Goal: Information Seeking & Learning: Find specific fact

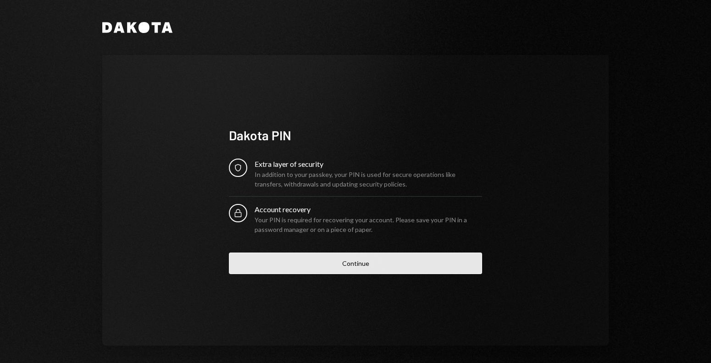
click at [256, 257] on button "Continue" at bounding box center [355, 264] width 253 height 22
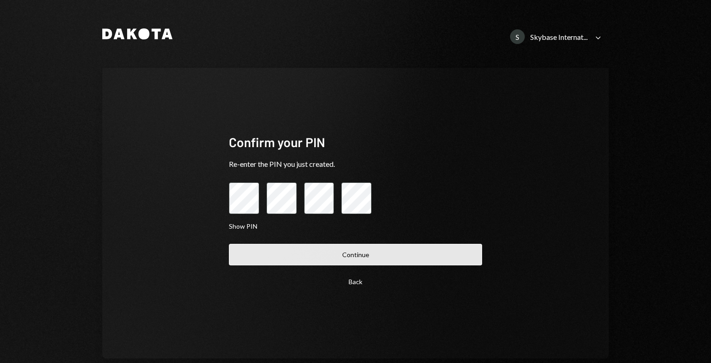
click at [255, 262] on button "Continue" at bounding box center [355, 255] width 253 height 22
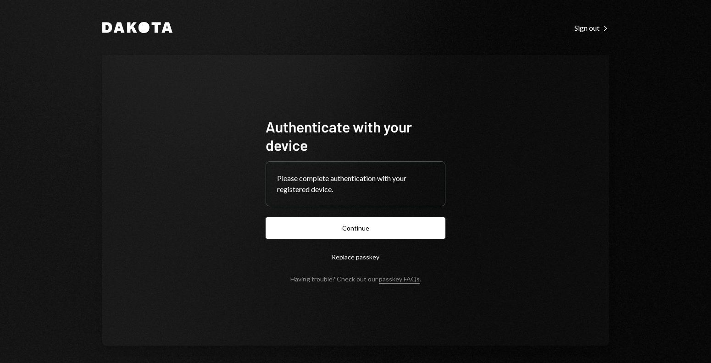
click at [297, 243] on form "Authenticate with your device Please complete authentication with your register…" at bounding box center [355, 200] width 180 height 166
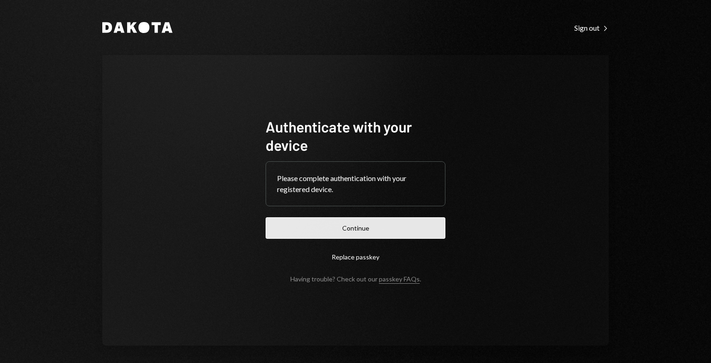
click at [299, 233] on button "Continue" at bounding box center [355, 228] width 180 height 22
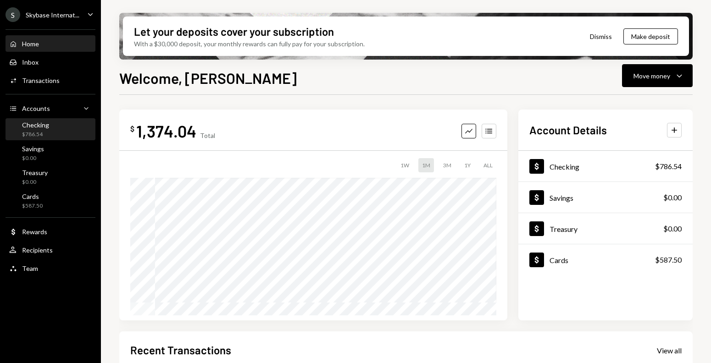
click at [60, 124] on div "Checking $786.54" at bounding box center [50, 129] width 83 height 17
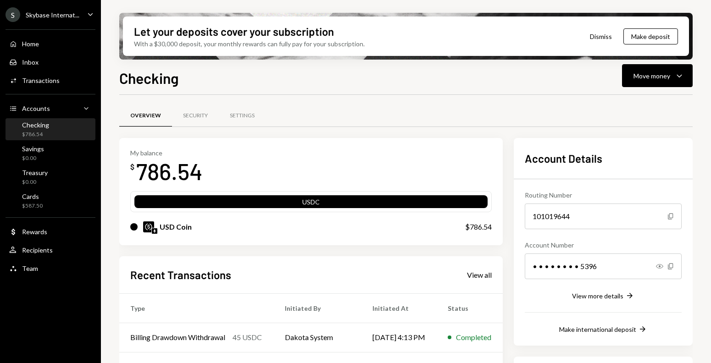
click at [80, 17] on div "S Skybase Internat... Caret Down" at bounding box center [50, 14] width 101 height 15
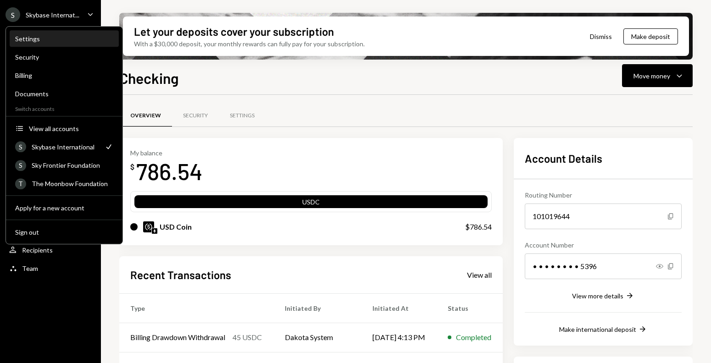
click at [68, 39] on div "Settings" at bounding box center [64, 39] width 98 height 8
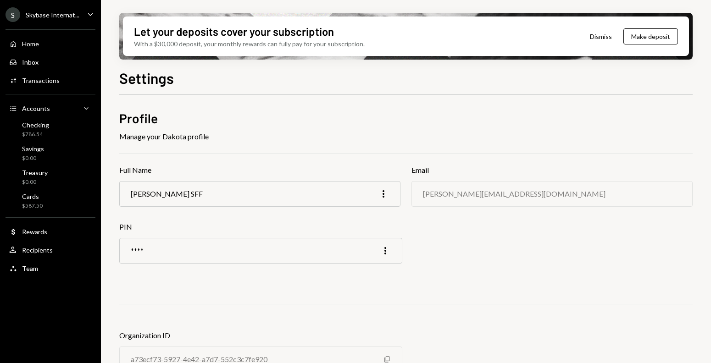
click at [84, 12] on div "S Skybase Internat... Caret Down" at bounding box center [50, 14] width 101 height 15
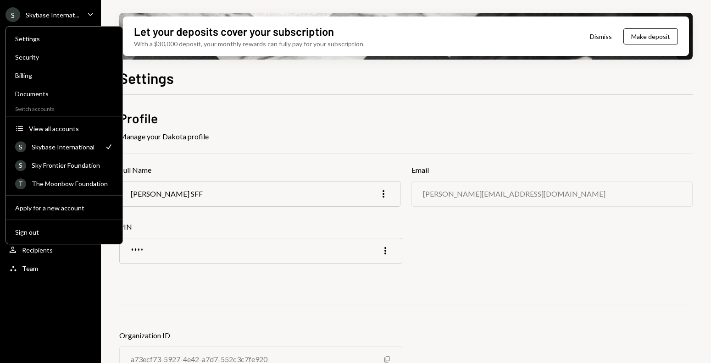
click at [226, 281] on div "Profile Manage your Dakota profile Full Name Nadine SFF More Email nadine@skyfr…" at bounding box center [405, 248] width 573 height 277
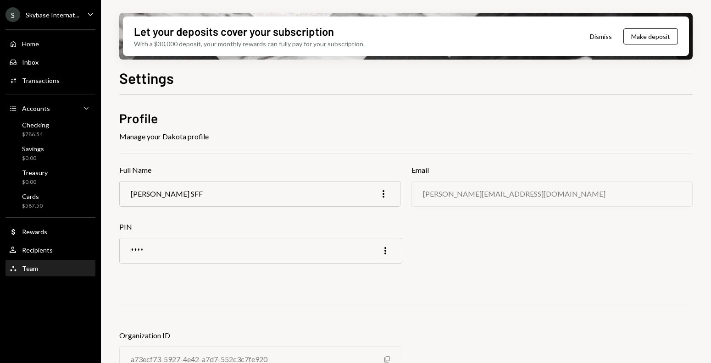
click at [52, 266] on div "Team Team" at bounding box center [50, 269] width 83 height 8
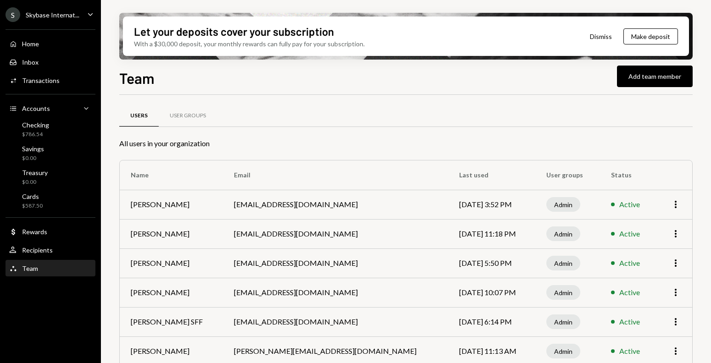
scroll to position [40, 0]
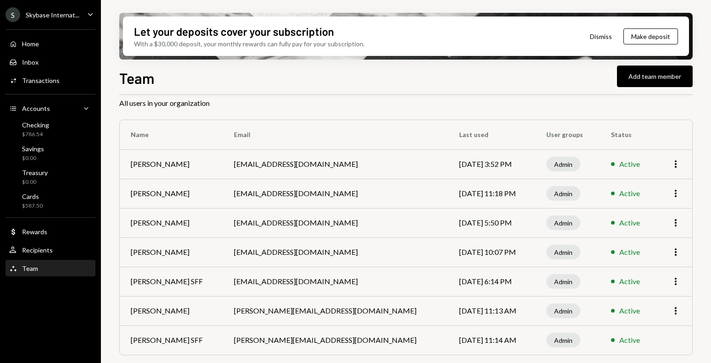
click at [93, 17] on icon "Caret Down" at bounding box center [90, 14] width 10 height 10
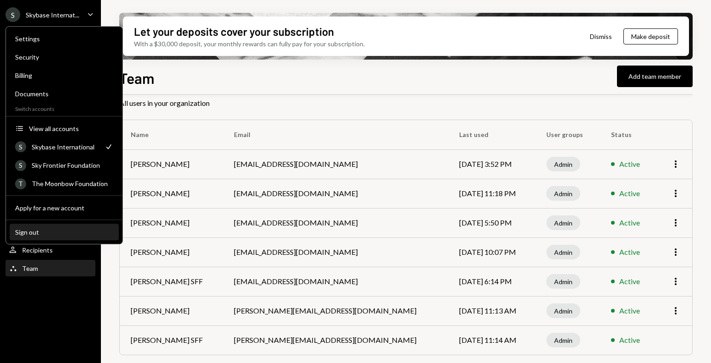
click at [61, 233] on div "Sign out" at bounding box center [64, 232] width 98 height 8
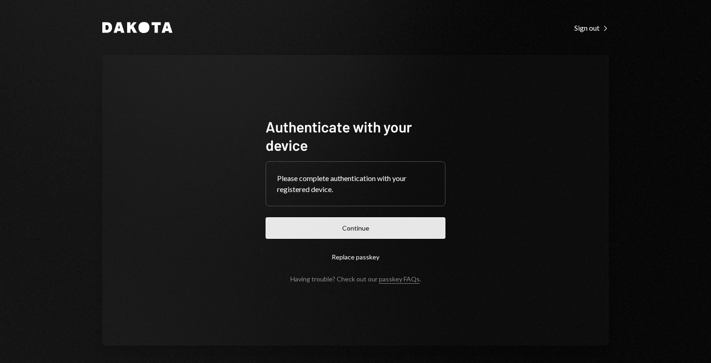
click at [296, 233] on button "Continue" at bounding box center [355, 228] width 180 height 22
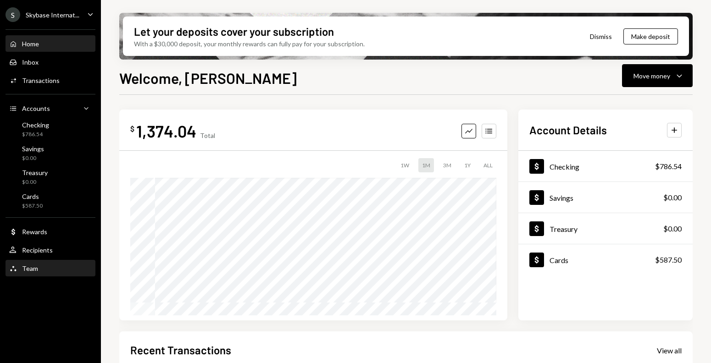
click at [41, 261] on div "Team Team" at bounding box center [50, 269] width 83 height 16
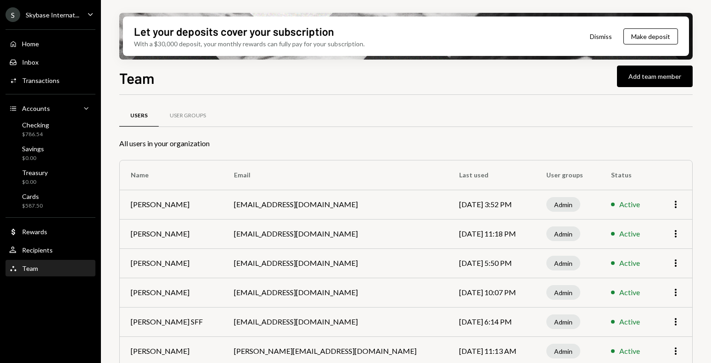
click at [191, 119] on div "User Groups" at bounding box center [188, 116] width 36 height 8
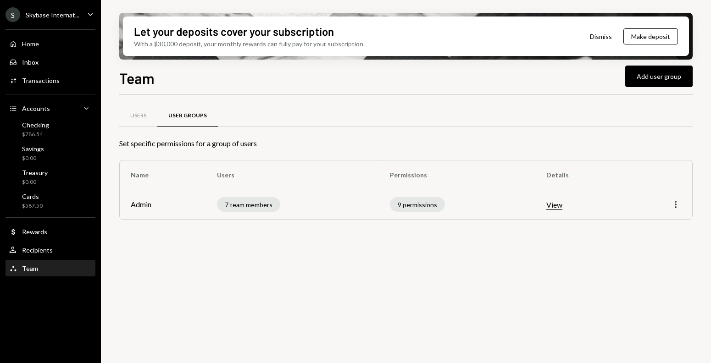
click at [674, 207] on icon "More" at bounding box center [675, 204] width 11 height 11
click at [655, 221] on div "Edit" at bounding box center [654, 224] width 46 height 16
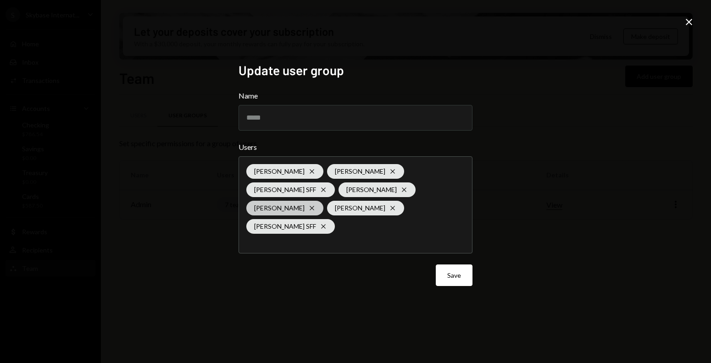
click at [315, 204] on icon "Cross" at bounding box center [311, 207] width 7 height 7
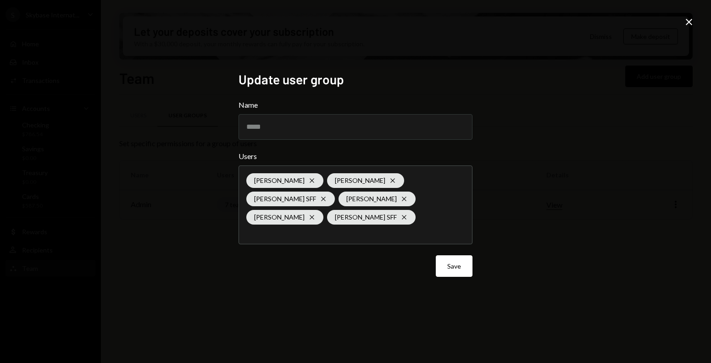
click at [572, 242] on div "Update user group Name ***** Users Chris van Romburgh Cross Corne van Romburgh …" at bounding box center [355, 181] width 711 height 363
click at [459, 268] on button "Save" at bounding box center [454, 266] width 37 height 22
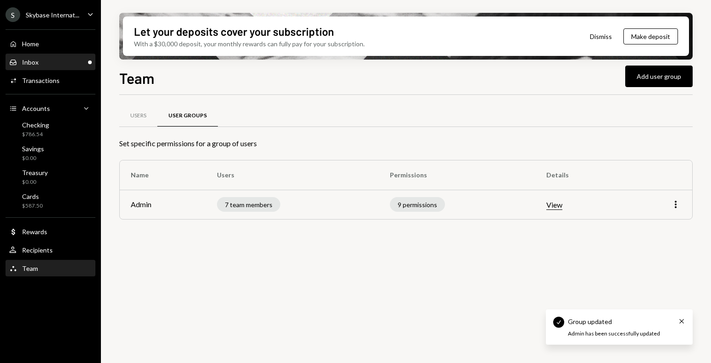
click at [72, 63] on div "Inbox Inbox" at bounding box center [50, 62] width 83 height 8
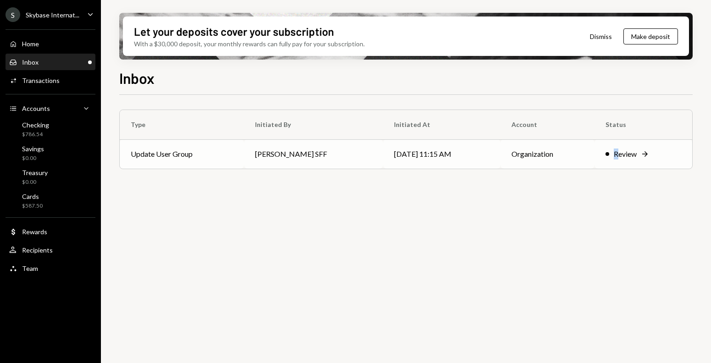
click at [613, 154] on div "Review" at bounding box center [624, 154] width 23 height 11
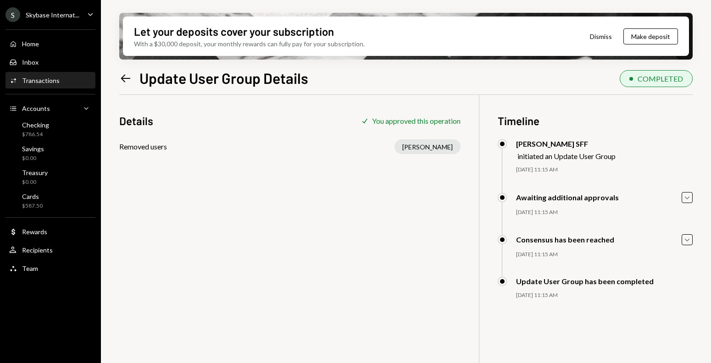
click at [89, 19] on icon "Caret Down" at bounding box center [90, 14] width 10 height 10
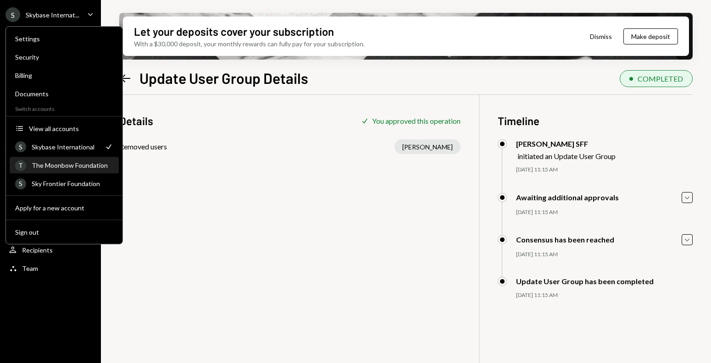
click at [73, 166] on div "The Moonbow Foundation" at bounding box center [73, 165] width 82 height 8
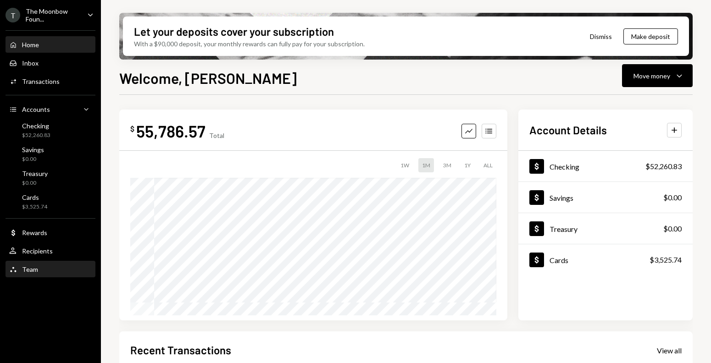
click at [61, 264] on div "Team Team" at bounding box center [50, 270] width 83 height 16
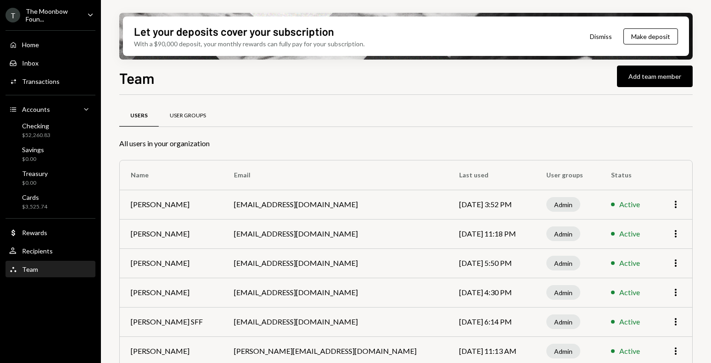
click at [188, 113] on div "User Groups" at bounding box center [188, 116] width 36 height 8
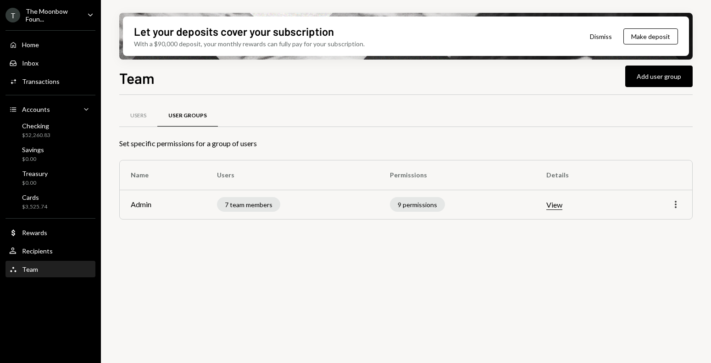
click at [672, 205] on icon "More" at bounding box center [675, 204] width 11 height 11
click at [654, 223] on div "Edit" at bounding box center [654, 224] width 46 height 16
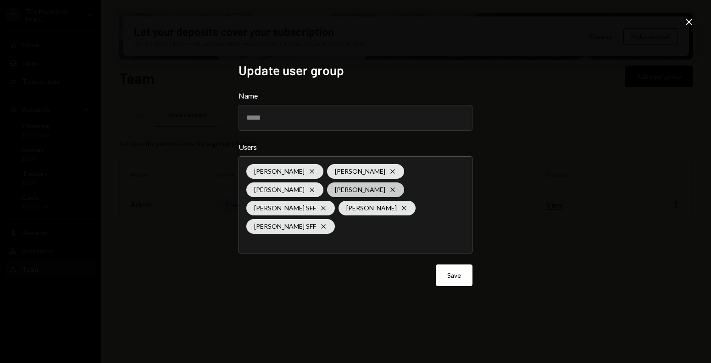
click at [389, 193] on icon "Cross" at bounding box center [392, 189] width 7 height 7
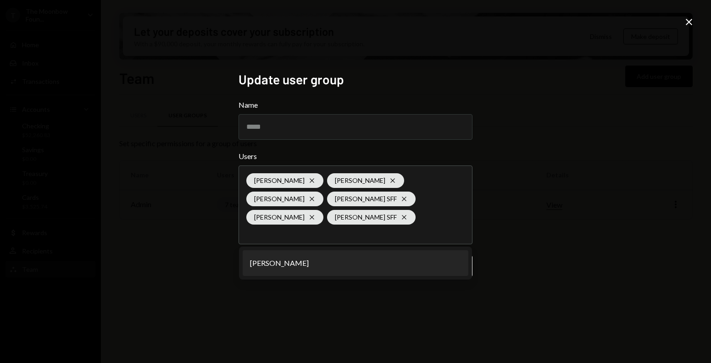
click at [541, 213] on div "Update user group Name ***** Users Chris van Romburgh Cross Corne van Romburgh …" at bounding box center [355, 181] width 711 height 363
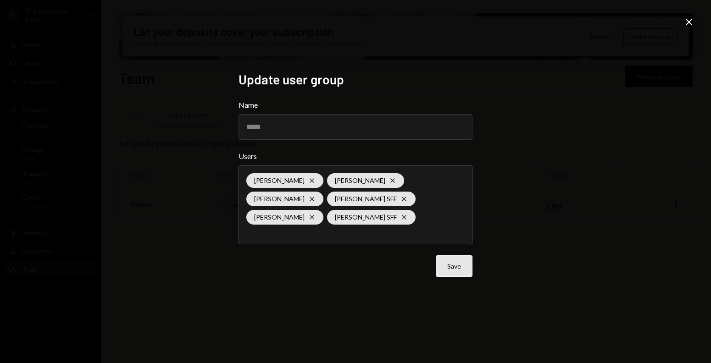
click at [445, 271] on button "Save" at bounding box center [454, 266] width 37 height 22
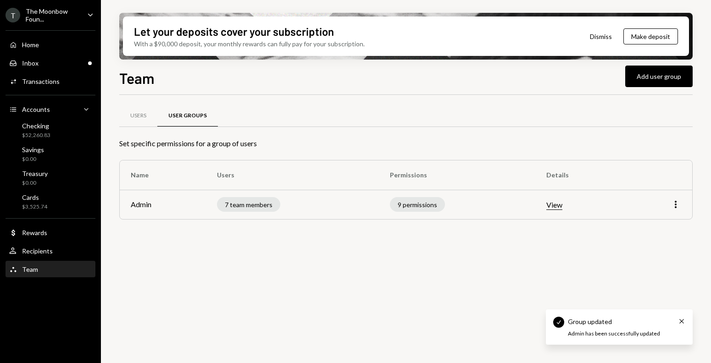
click at [93, 16] on icon "Caret Down" at bounding box center [90, 15] width 10 height 10
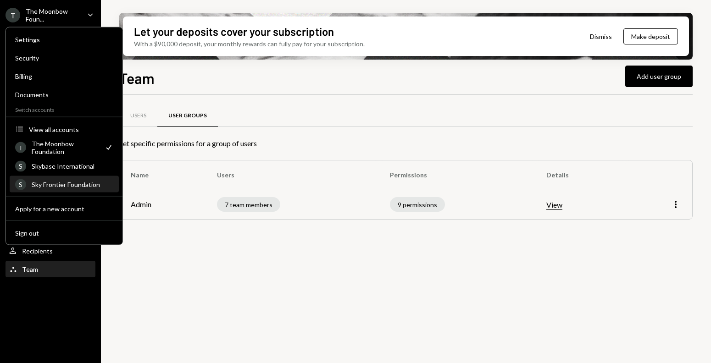
click at [64, 191] on div "S Sky Frontier Foundation" at bounding box center [64, 185] width 98 height 16
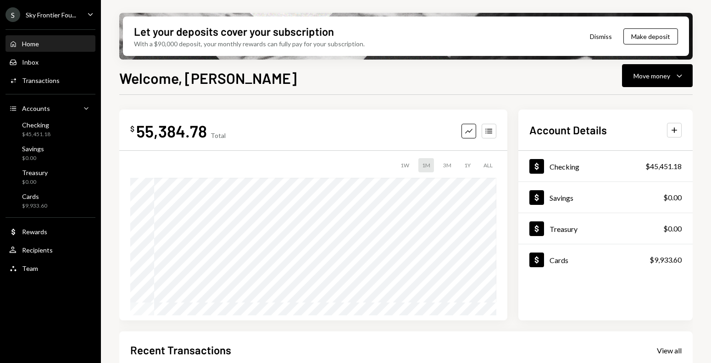
click at [91, 13] on icon "Caret Down" at bounding box center [90, 14] width 10 height 10
click at [26, 265] on div "Team" at bounding box center [30, 269] width 16 height 8
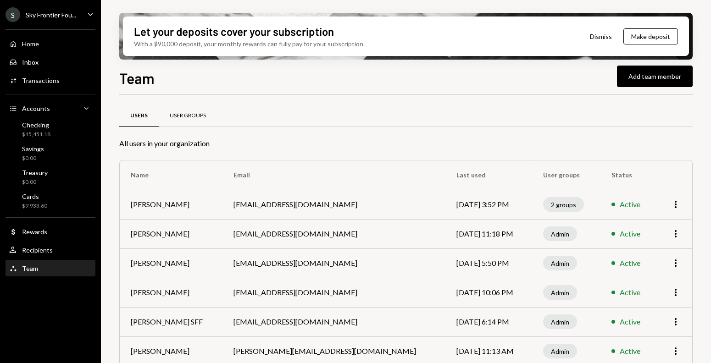
click at [191, 113] on div "User Groups" at bounding box center [188, 116] width 36 height 8
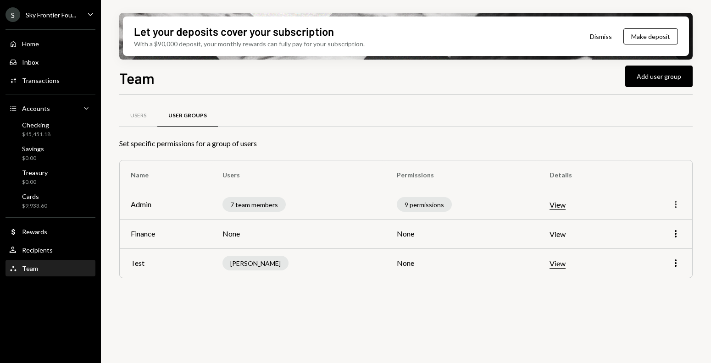
click at [677, 202] on icon "More" at bounding box center [675, 204] width 11 height 11
click at [663, 217] on div "Edit" at bounding box center [654, 224] width 46 height 16
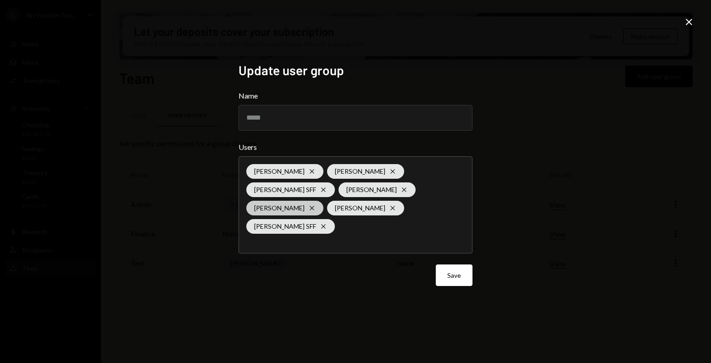
click at [323, 201] on div "Nadine Cross" at bounding box center [284, 208] width 77 height 15
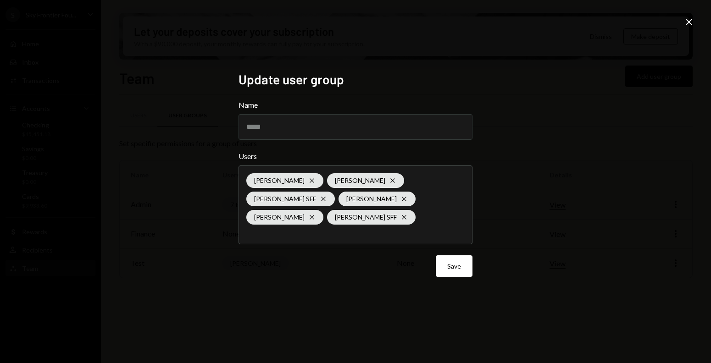
click at [569, 237] on div "Update user group Name ***** Users Corne van Romburgh Cross Chris van Romburgh …" at bounding box center [355, 181] width 711 height 363
click at [463, 271] on button "Save" at bounding box center [454, 266] width 37 height 22
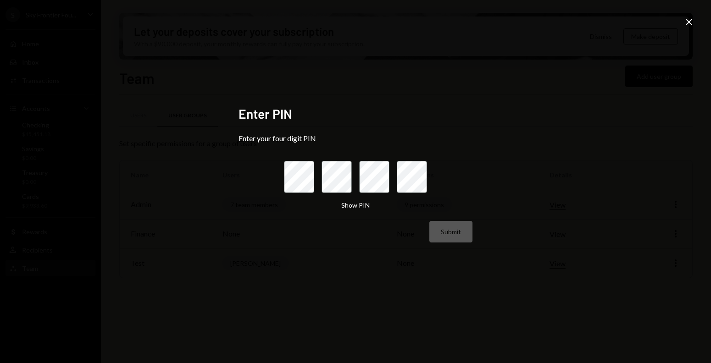
click at [461, 265] on div "Enter PIN Enter your four digit PIN Show PIN Submit" at bounding box center [355, 181] width 256 height 173
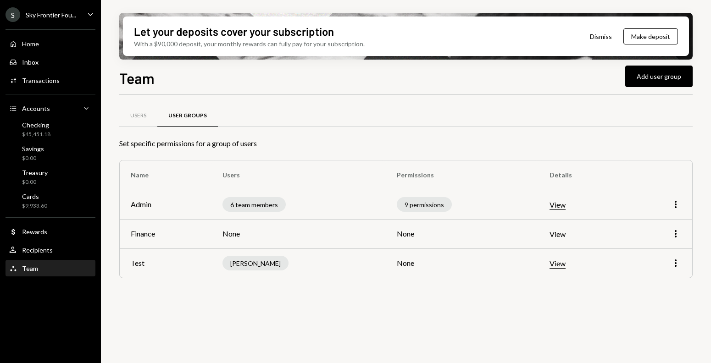
click at [78, 17] on div "S Sky Frontier Fou... Caret Down" at bounding box center [50, 14] width 101 height 15
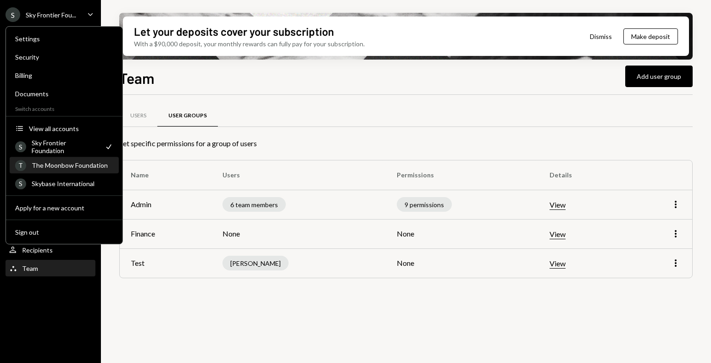
click at [94, 172] on div "T The Moonbow Foundation" at bounding box center [64, 166] width 98 height 16
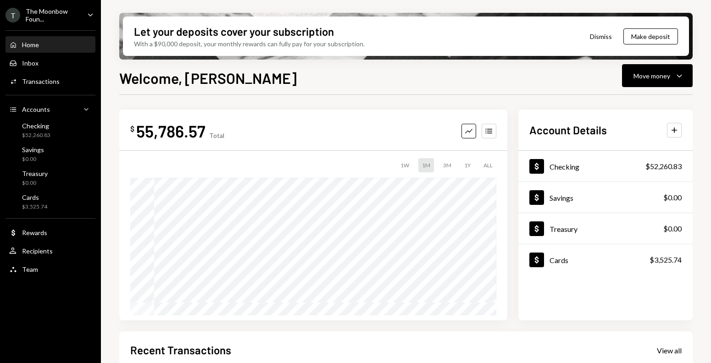
click at [86, 18] on icon "Caret Down" at bounding box center [90, 15] width 10 height 10
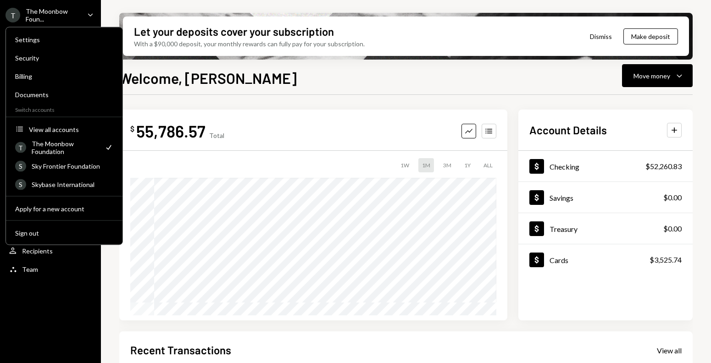
click at [78, 174] on div "Settings Security Billing Documents Switch accounts Accounts View all accounts …" at bounding box center [64, 136] width 117 height 218
click at [72, 165] on div "Sky Frontier Foundation" at bounding box center [73, 166] width 82 height 8
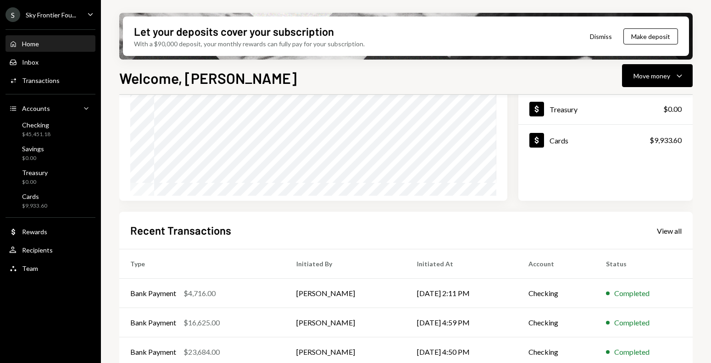
scroll to position [189, 0]
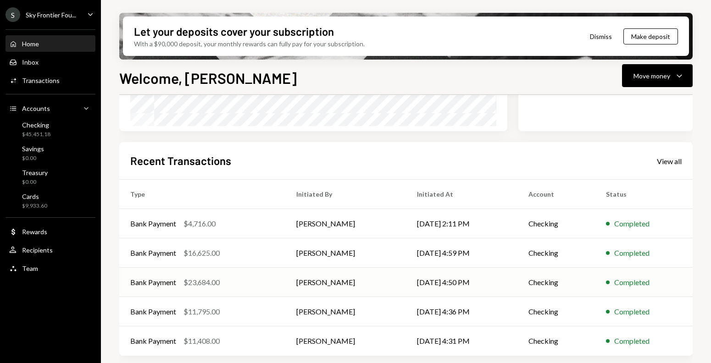
click at [217, 275] on td "Bank Payment $23,684.00" at bounding box center [202, 282] width 166 height 29
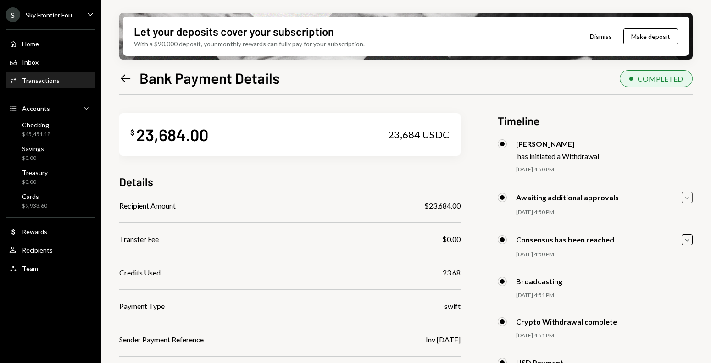
click at [688, 199] on icon "Caret Down" at bounding box center [687, 198] width 10 height 10
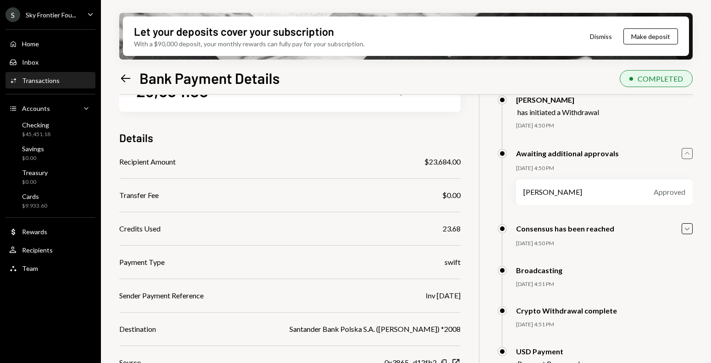
scroll to position [94, 0]
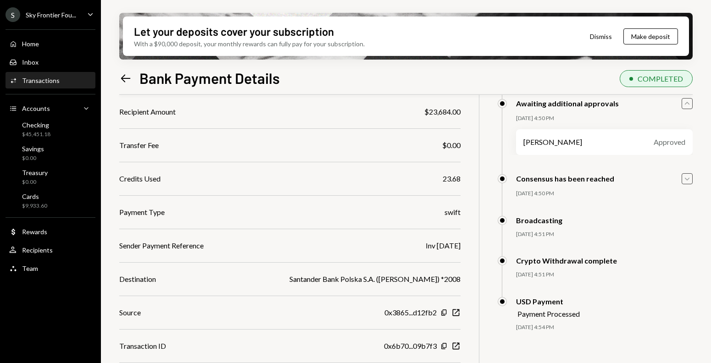
click at [687, 180] on icon "Caret Down" at bounding box center [687, 179] width 10 height 10
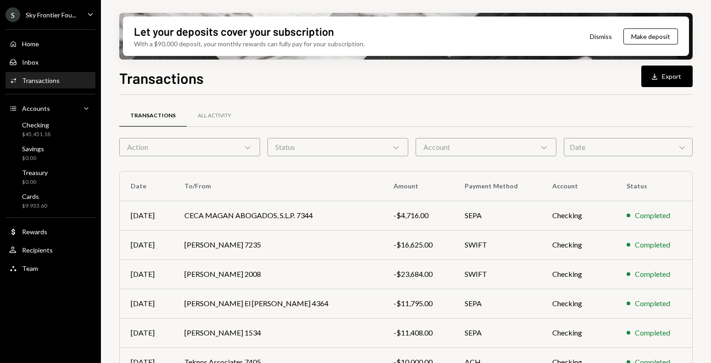
click at [159, 119] on div "Transactions" at bounding box center [152, 116] width 45 height 8
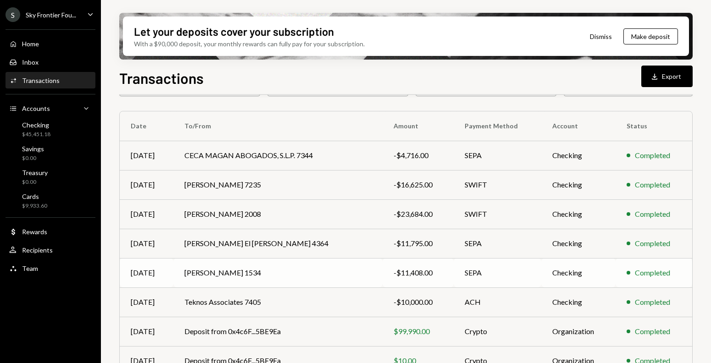
scroll to position [61, 0]
click at [285, 215] on td "[PERSON_NAME] 2008" at bounding box center [278, 213] width 210 height 29
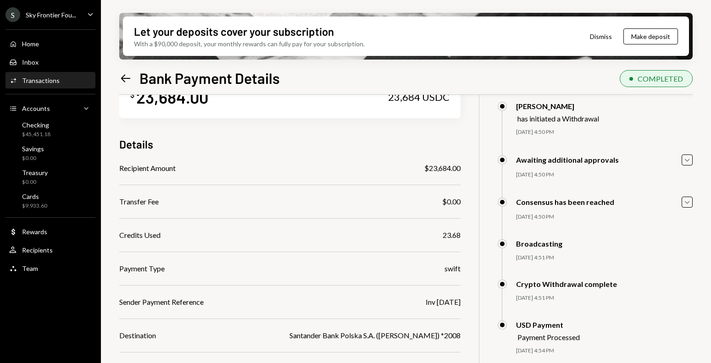
scroll to position [94, 0]
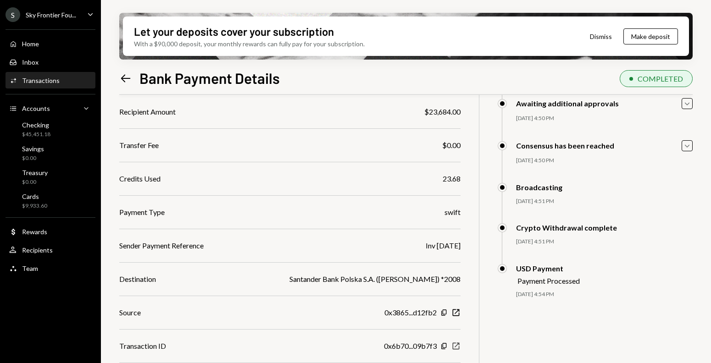
click at [458, 346] on icon "New Window" at bounding box center [455, 346] width 9 height 9
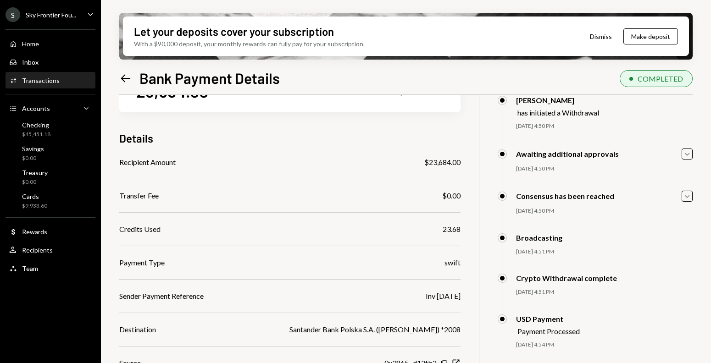
scroll to position [0, 0]
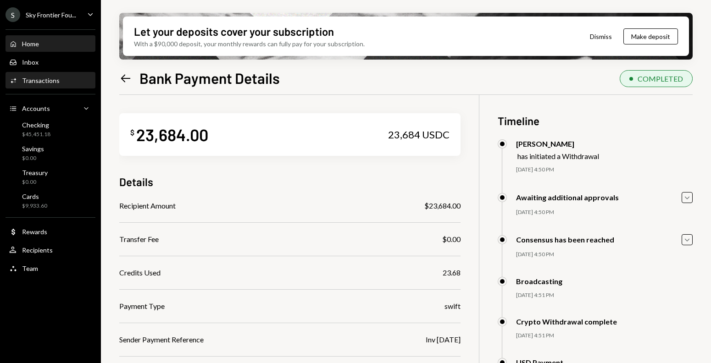
click at [32, 48] on div "Home Home" at bounding box center [50, 44] width 83 height 16
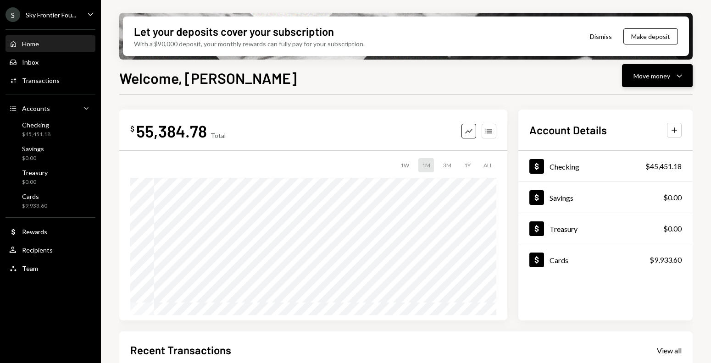
click at [657, 75] on div "Move money" at bounding box center [651, 76] width 37 height 10
click at [616, 106] on div "Send" at bounding box center [649, 104] width 67 height 10
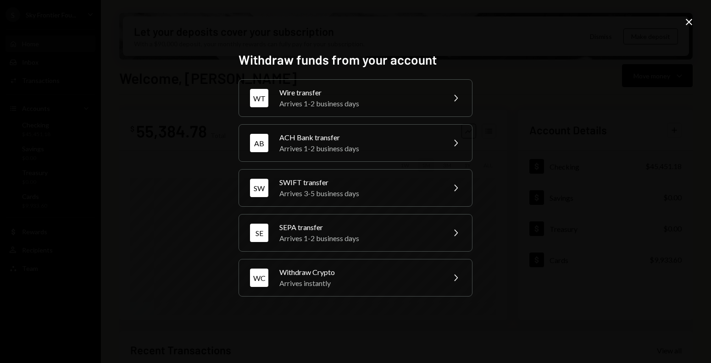
click at [686, 25] on icon "Close" at bounding box center [688, 22] width 11 height 11
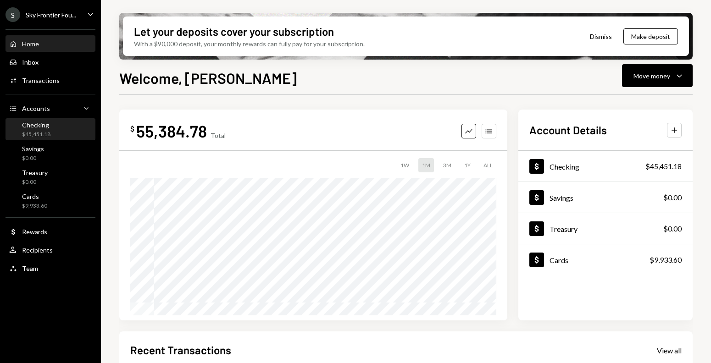
click at [61, 137] on div "Checking $45,451.18" at bounding box center [50, 129] width 83 height 17
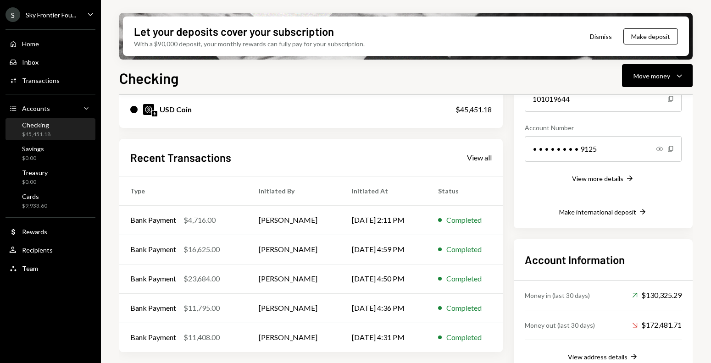
scroll to position [135, 0]
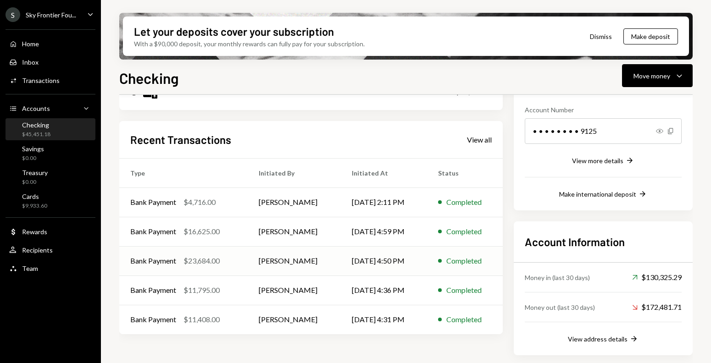
click at [265, 259] on td "[PERSON_NAME]" at bounding box center [294, 260] width 93 height 29
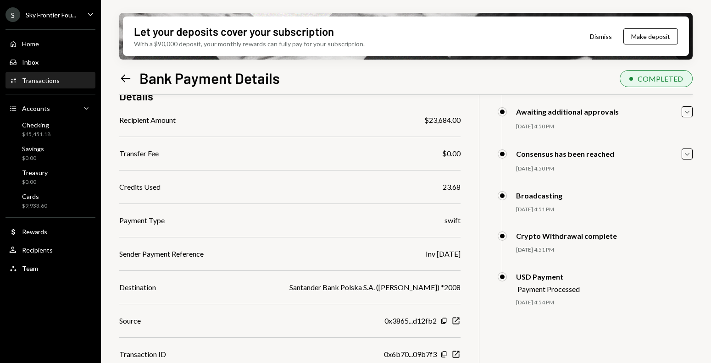
scroll to position [94, 0]
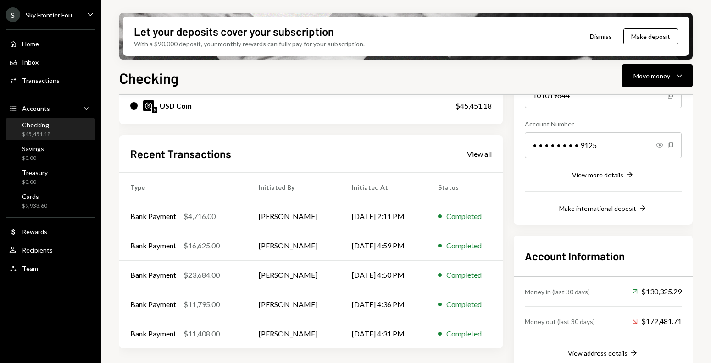
scroll to position [135, 0]
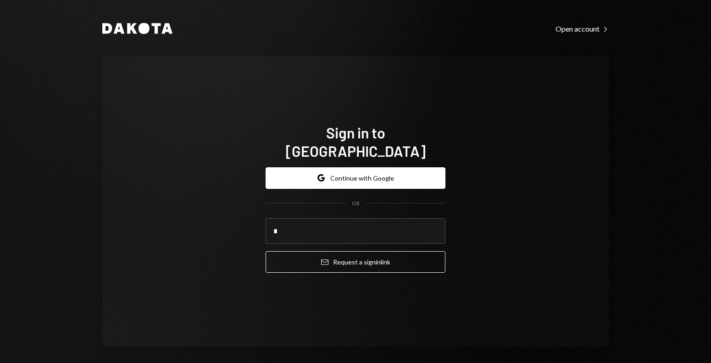
type input "**********"
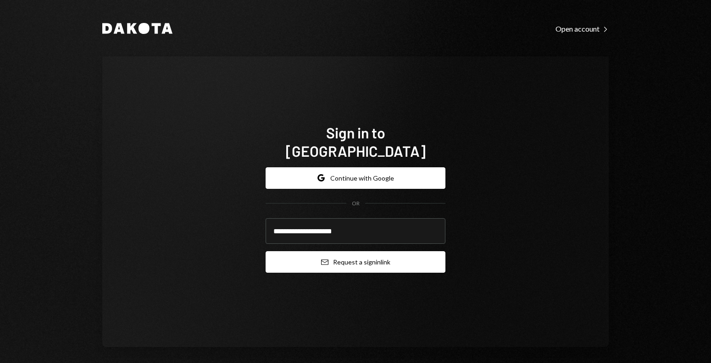
click at [335, 255] on button "Email Request a sign in link" at bounding box center [355, 262] width 180 height 22
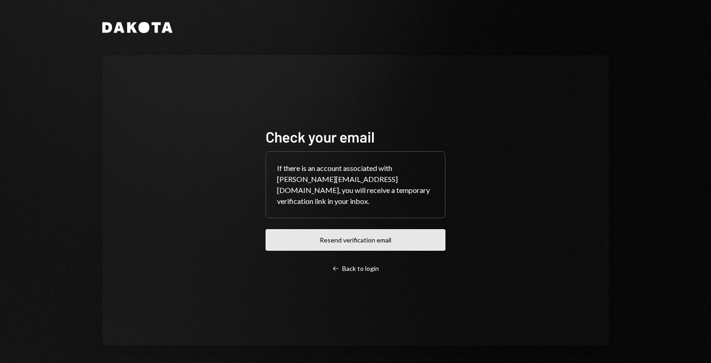
click at [331, 238] on button "Resend verification email" at bounding box center [355, 240] width 180 height 22
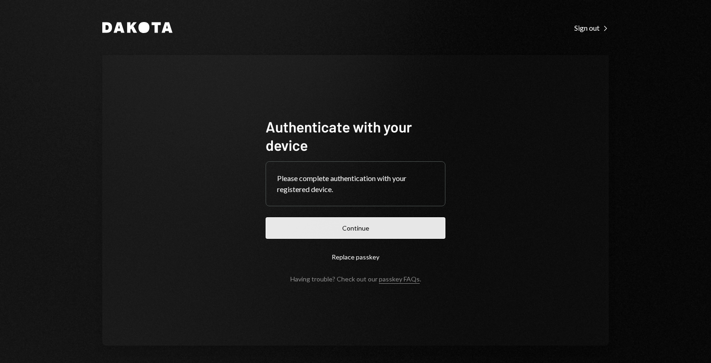
click at [291, 234] on button "Continue" at bounding box center [355, 228] width 180 height 22
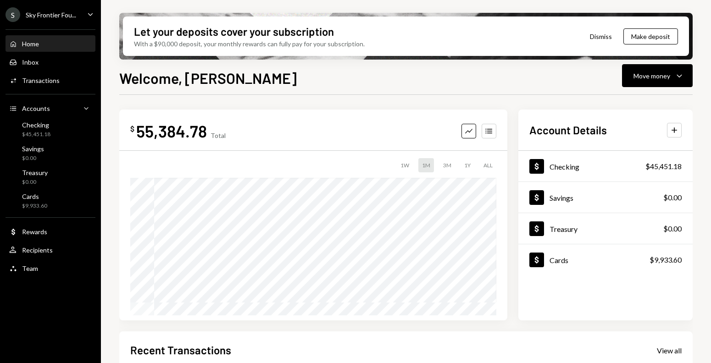
click at [76, 12] on div "S Sky Frontier Fou... Caret Down" at bounding box center [50, 14] width 101 height 15
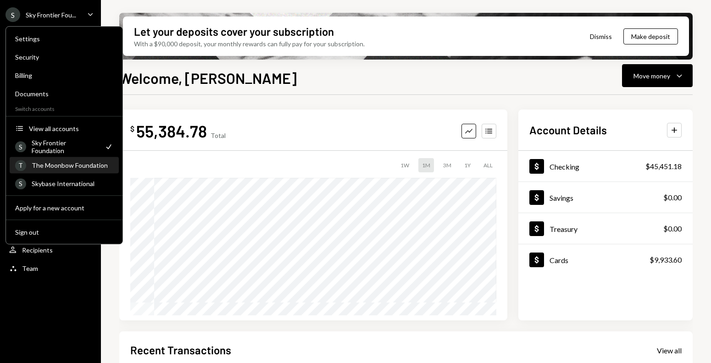
click at [72, 166] on div "The Moonbow Foundation" at bounding box center [73, 165] width 82 height 8
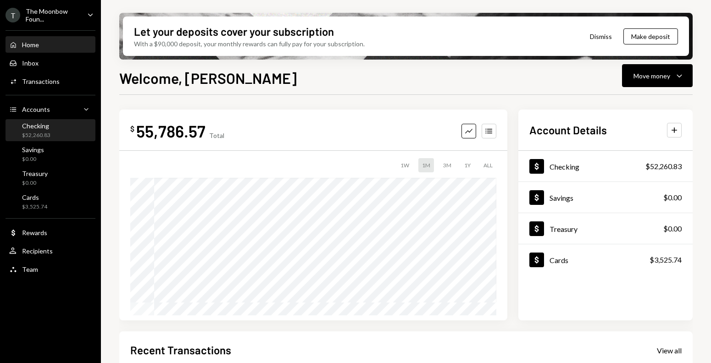
click at [42, 135] on div "$52,260.83" at bounding box center [36, 136] width 28 height 8
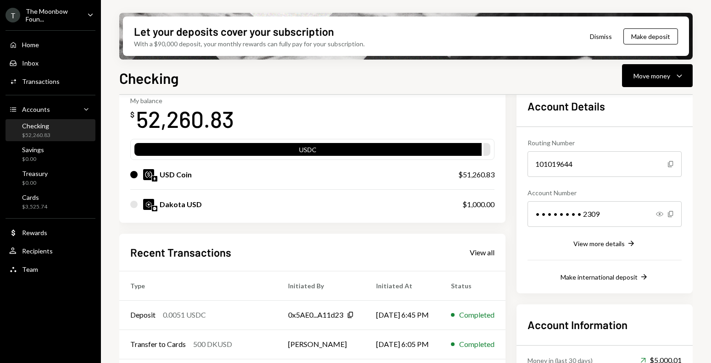
scroll to position [81, 0]
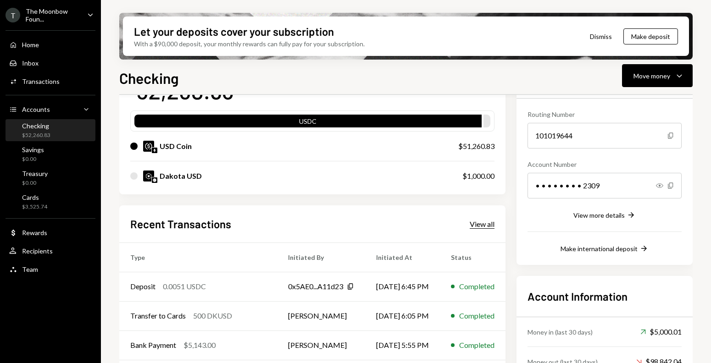
click at [487, 222] on div "View all" at bounding box center [482, 224] width 25 height 9
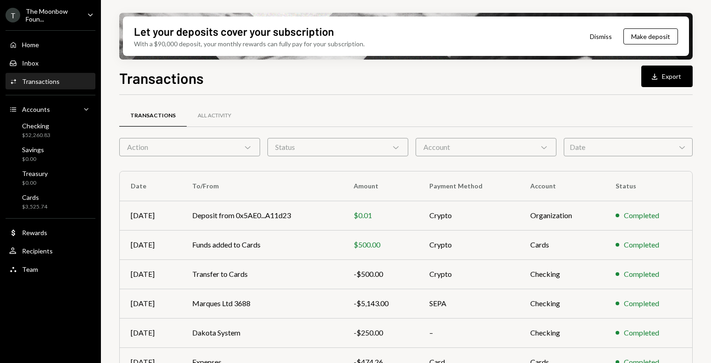
click at [597, 151] on div "Date Chevron Down" at bounding box center [627, 147] width 129 height 18
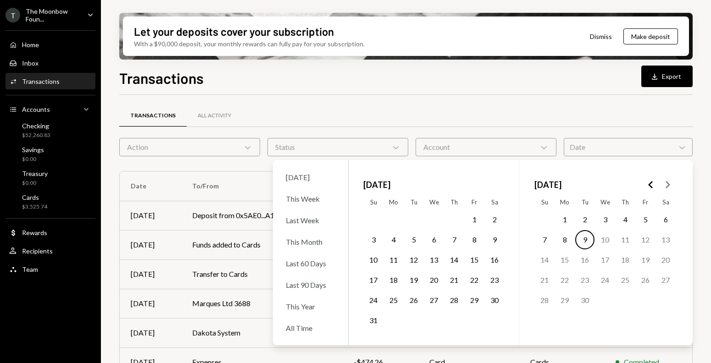
click at [566, 222] on button "1" at bounding box center [564, 219] width 19 height 19
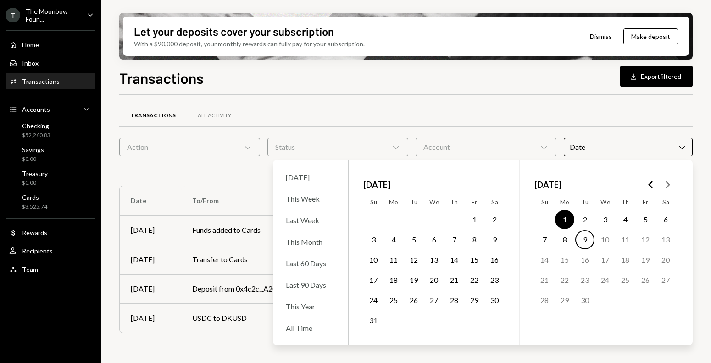
click at [475, 216] on button "1" at bounding box center [473, 219] width 19 height 19
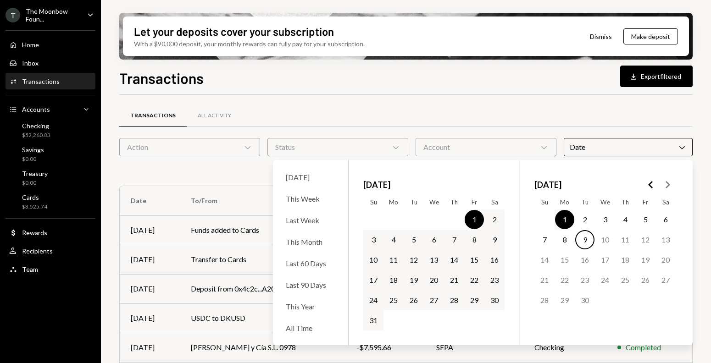
click at [372, 319] on button "31" at bounding box center [373, 320] width 19 height 19
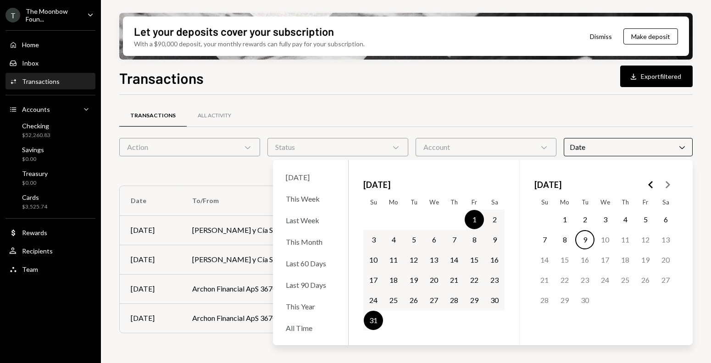
click at [466, 90] on div "Transactions Download Export filtered Transactions All Activity Action Chevron …" at bounding box center [405, 242] width 573 height 350
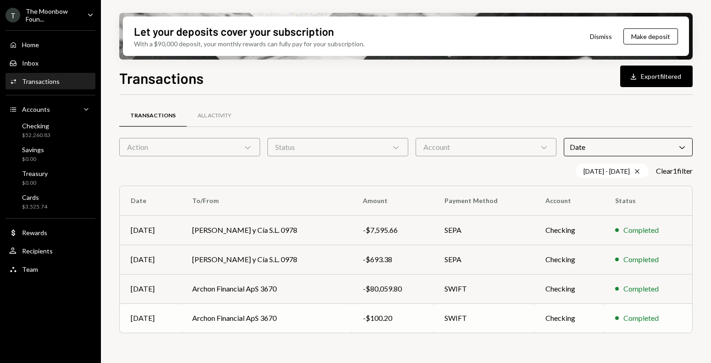
click at [389, 314] on div "-$100.20" at bounding box center [393, 318] width 60 height 11
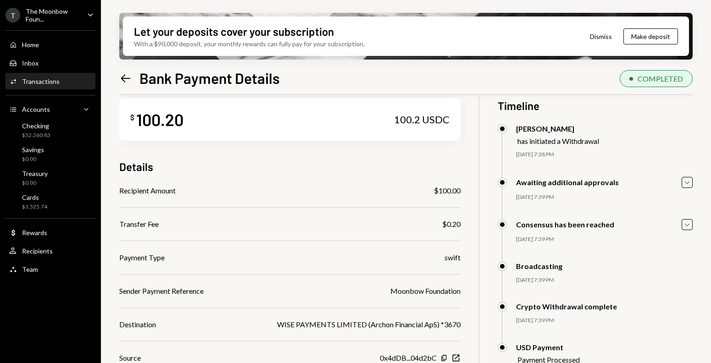
scroll to position [73, 0]
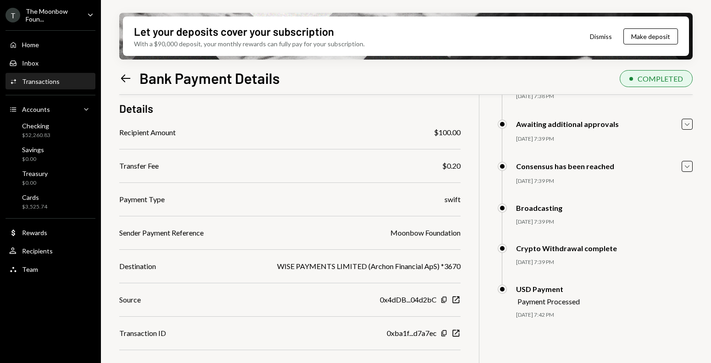
click at [128, 77] on icon "Left Arrow" at bounding box center [125, 78] width 13 height 13
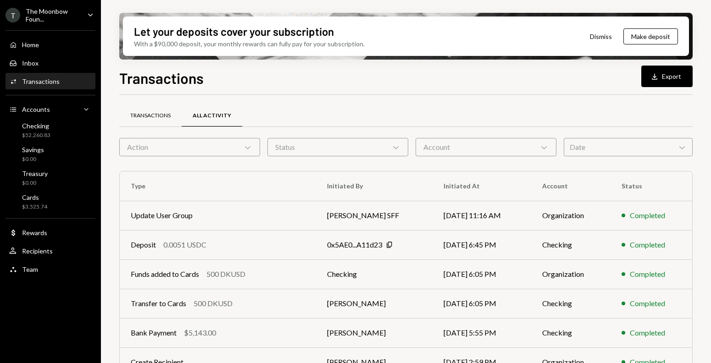
click at [143, 115] on div "Transactions" at bounding box center [150, 116] width 40 height 8
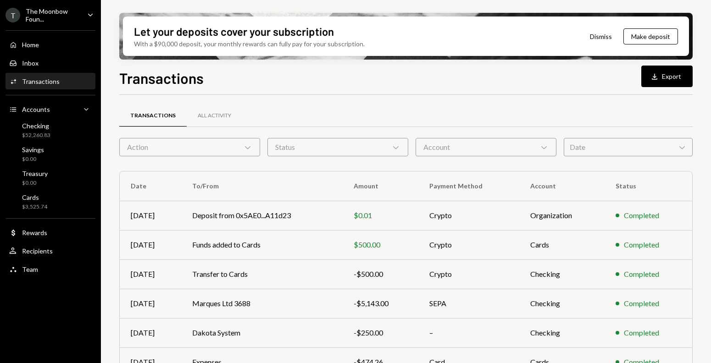
click at [578, 145] on div "Date Chevron Down" at bounding box center [627, 147] width 129 height 18
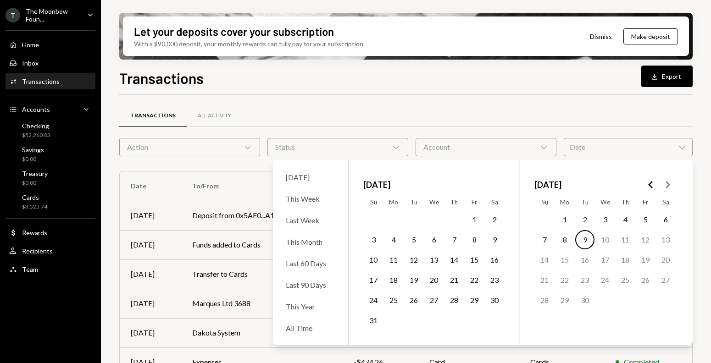
click at [475, 219] on button "1" at bounding box center [473, 219] width 19 height 19
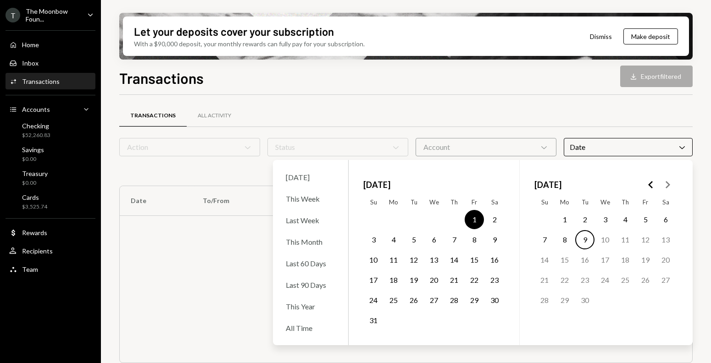
click at [371, 321] on button "31" at bounding box center [373, 320] width 19 height 19
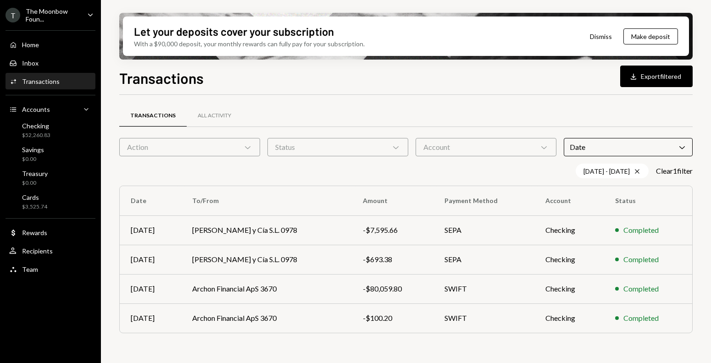
click at [392, 82] on div "Transactions Download Export filtered" at bounding box center [405, 77] width 573 height 20
click at [353, 292] on td "-$80,059.80" at bounding box center [393, 288] width 82 height 29
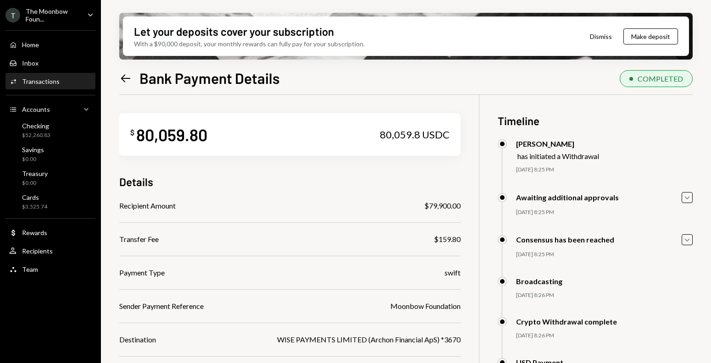
scroll to position [73, 0]
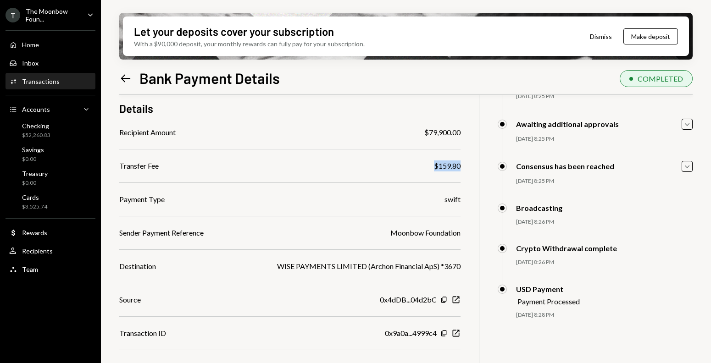
drag, startPoint x: 431, startPoint y: 167, endPoint x: 460, endPoint y: 167, distance: 28.9
click at [460, 167] on div "$ 80,059.80 80,059.8 USDC Details Recipient Amount $79,900.00 Transfer Fee $159…" at bounding box center [405, 203] width 573 height 363
copy div "$159.80"
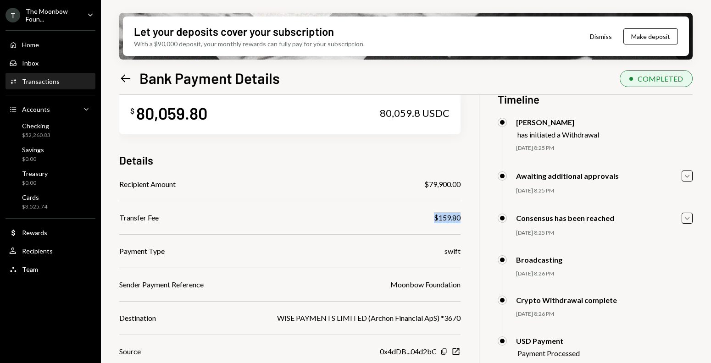
scroll to position [0, 0]
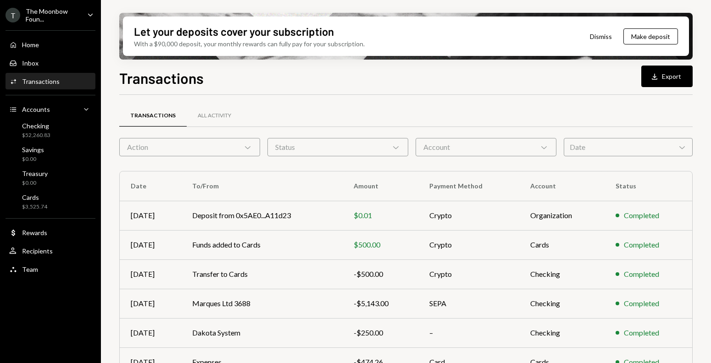
click at [567, 147] on div "Date Chevron Down" at bounding box center [627, 147] width 129 height 18
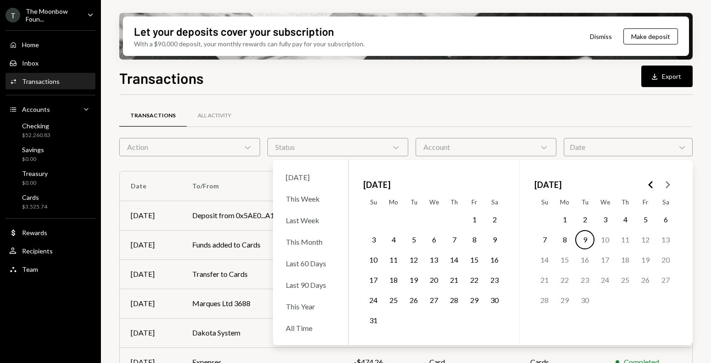
click at [477, 212] on button "1" at bounding box center [473, 219] width 19 height 19
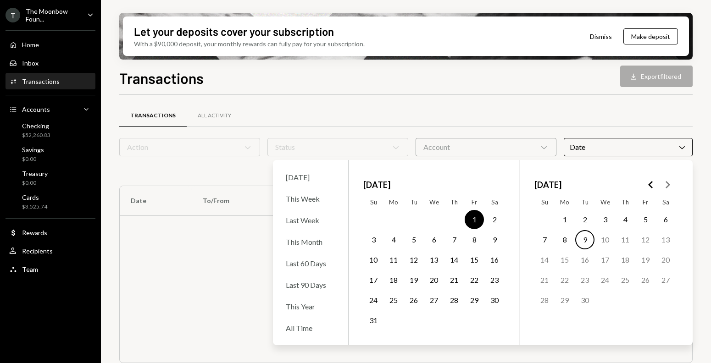
click at [373, 316] on button "31" at bounding box center [373, 320] width 19 height 19
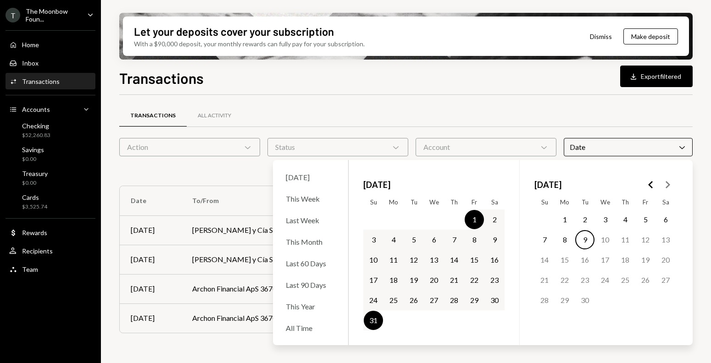
click at [323, 121] on div "Transactions All Activity" at bounding box center [405, 115] width 573 height 23
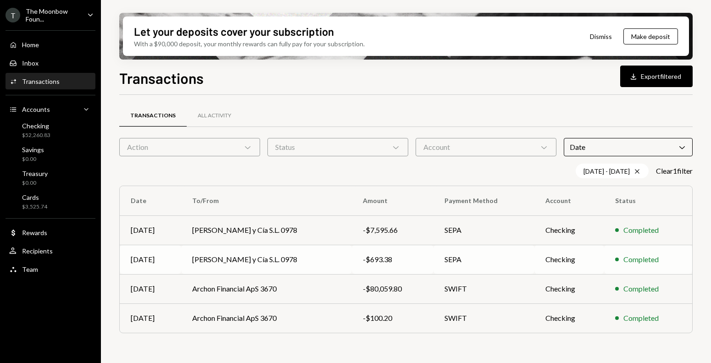
click at [327, 261] on td "[PERSON_NAME] y Cía S.L. 0978" at bounding box center [266, 259] width 171 height 29
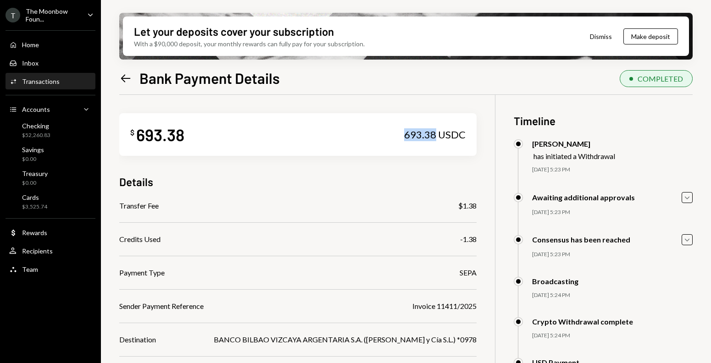
drag, startPoint x: 427, startPoint y: 136, endPoint x: 395, endPoint y: 134, distance: 31.7
click at [404, 134] on div "693.38 USDC" at bounding box center [434, 134] width 61 height 13
copy div "693.38"
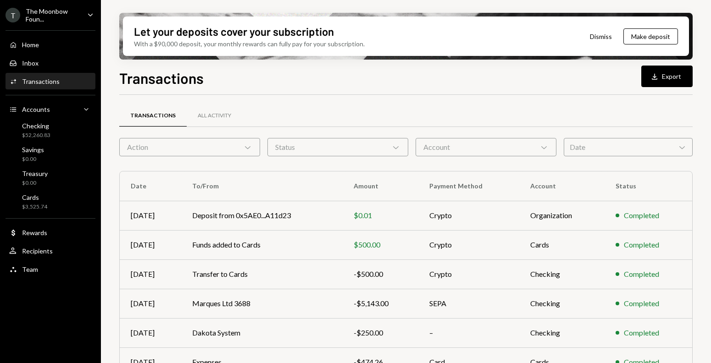
click at [455, 144] on div "Account Chevron Down" at bounding box center [485, 147] width 141 height 18
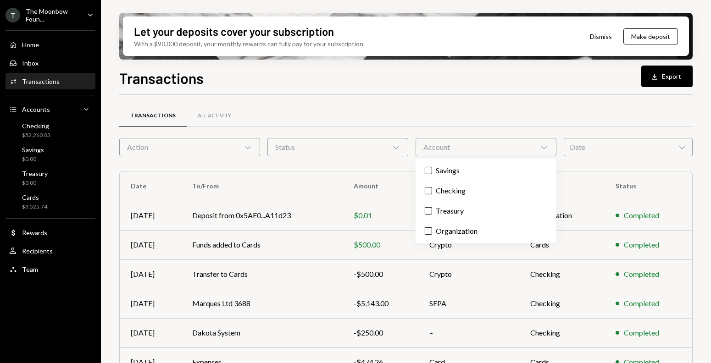
click at [609, 141] on div "Date Chevron Down" at bounding box center [627, 147] width 129 height 18
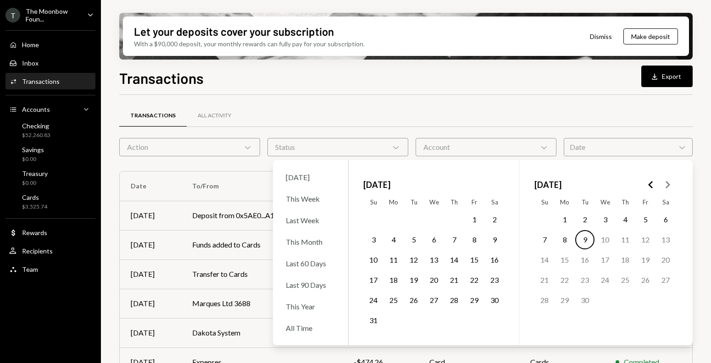
click at [472, 215] on button "1" at bounding box center [473, 219] width 19 height 19
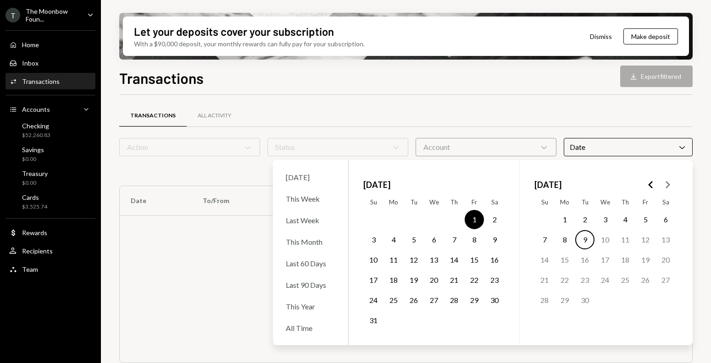
click at [373, 318] on button "31" at bounding box center [373, 320] width 19 height 19
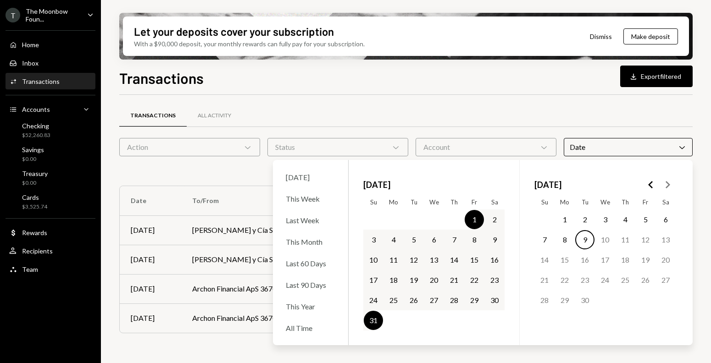
click at [225, 348] on div "Transactions All Activity Action Chevron Down Status Chevron Down Account Chevr…" at bounding box center [405, 231] width 573 height 242
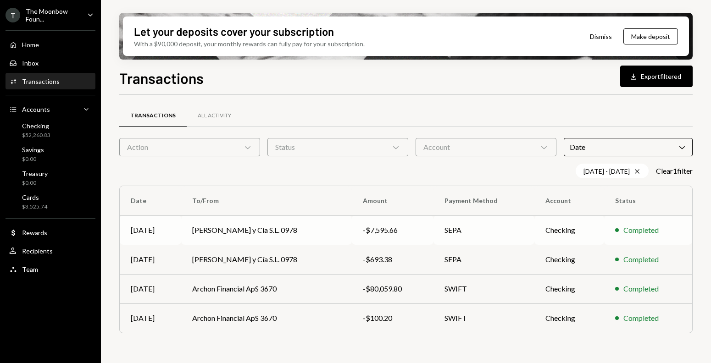
click at [238, 233] on td "[PERSON_NAME] y Cía S.L. 0978" at bounding box center [266, 229] width 171 height 29
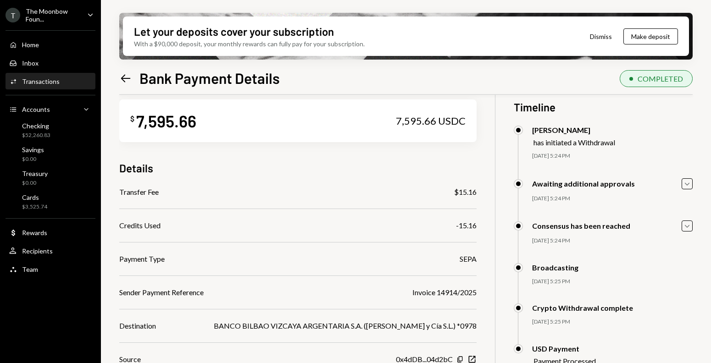
scroll to position [19, 0]
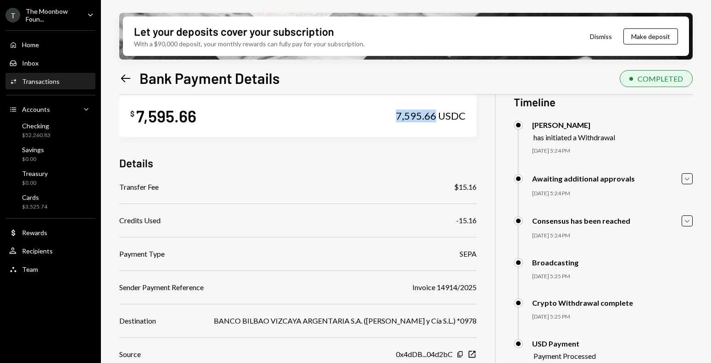
drag, startPoint x: 388, startPoint y: 114, endPoint x: 426, endPoint y: 114, distance: 38.1
click at [426, 114] on div "7,595.66 USDC" at bounding box center [431, 116] width 70 height 13
copy div "7,595.66"
